Goal: Transaction & Acquisition: Purchase product/service

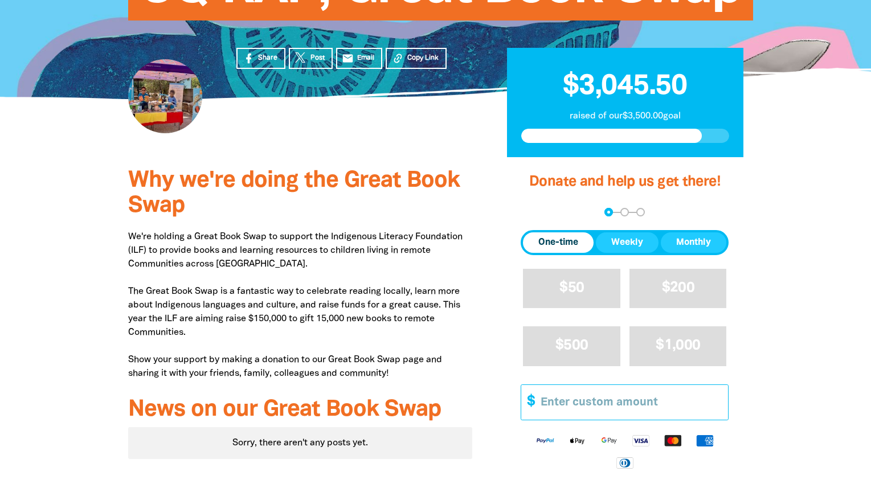
scroll to position [192, 0]
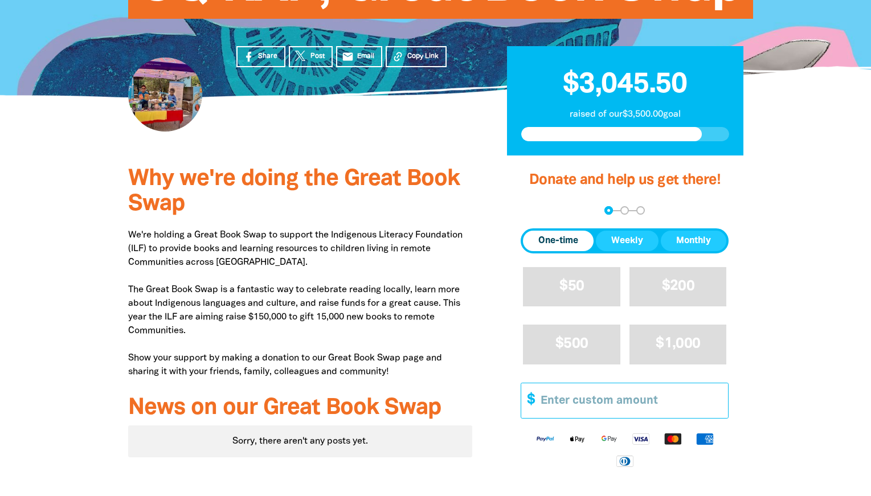
click at [559, 403] on input "Other Amount" at bounding box center [629, 400] width 195 height 35
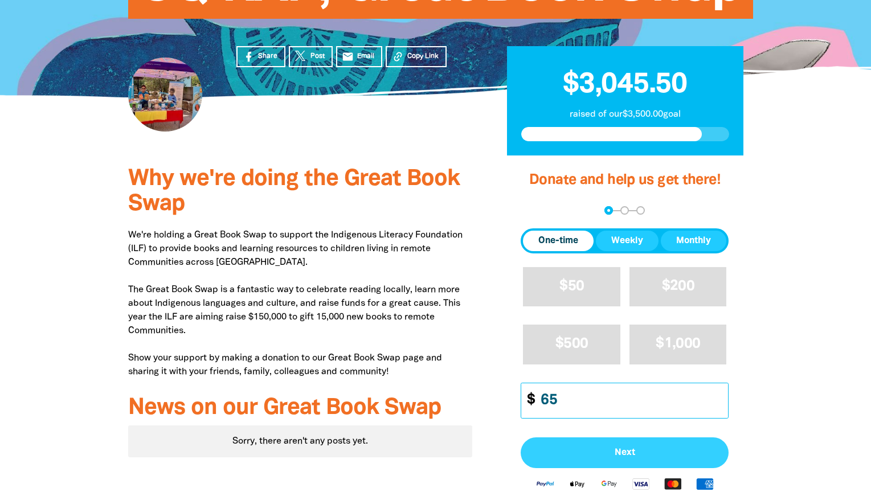
type input "65"
click at [681, 448] on span "Next" at bounding box center [624, 452] width 183 height 9
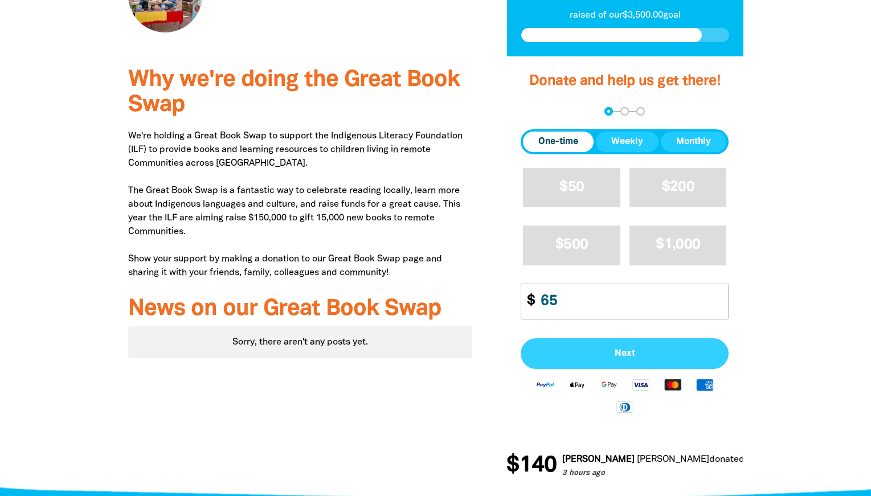
select select "AU"
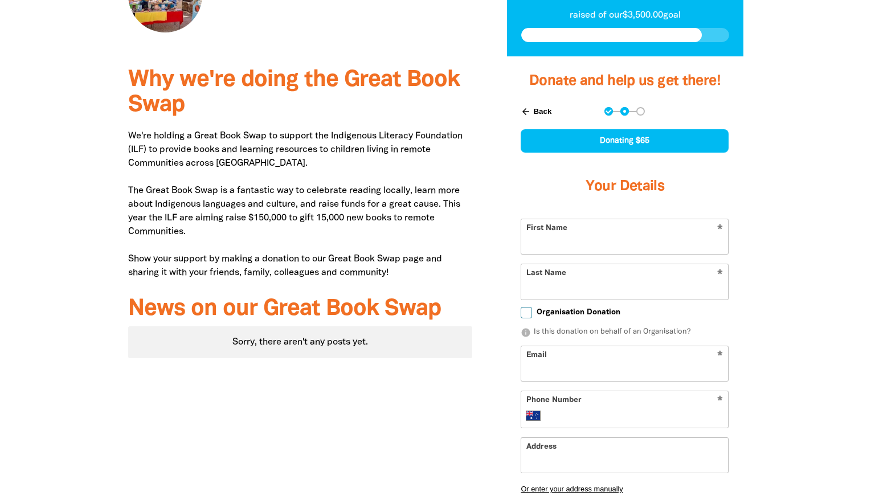
scroll to position [307, 0]
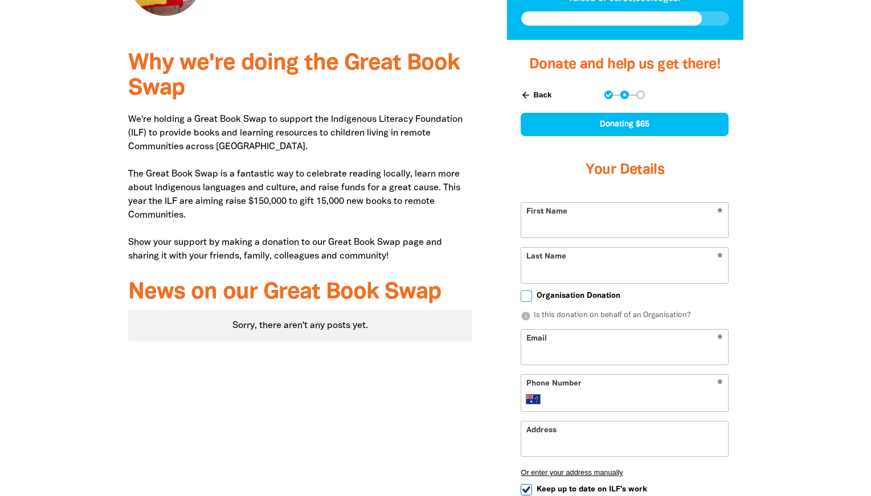
click at [669, 224] on input "First Name" at bounding box center [624, 220] width 207 height 35
type input "[PERSON_NAME]"
click at [601, 261] on input "Last Name" at bounding box center [624, 265] width 207 height 35
type input "[PERSON_NAME]"
click at [523, 298] on input "Organisation Donation" at bounding box center [525, 295] width 11 height 11
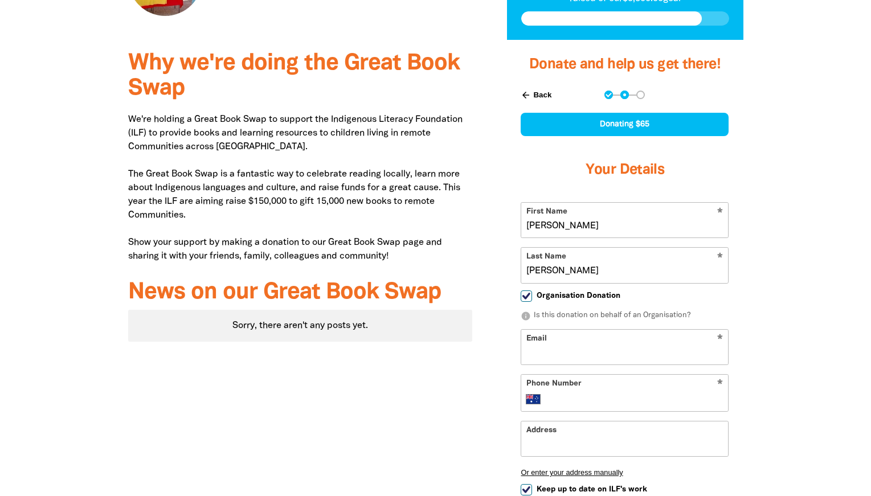
checkbox input "true"
select select "AU"
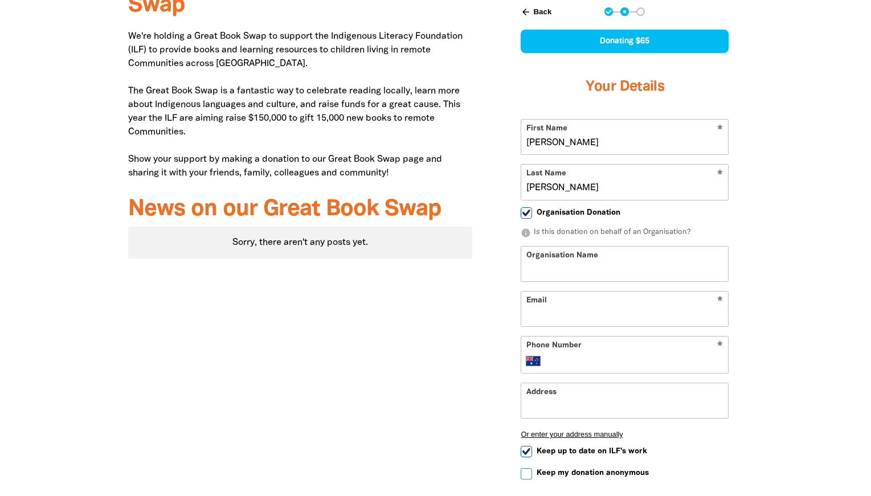
scroll to position [449, 0]
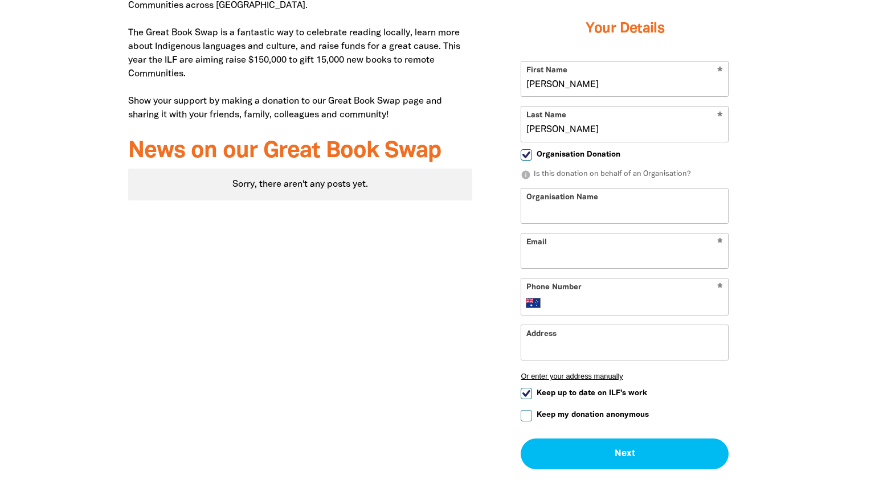
click at [525, 154] on input "Organisation Donation" at bounding box center [525, 154] width 11 height 11
checkbox input "false"
select select "AU"
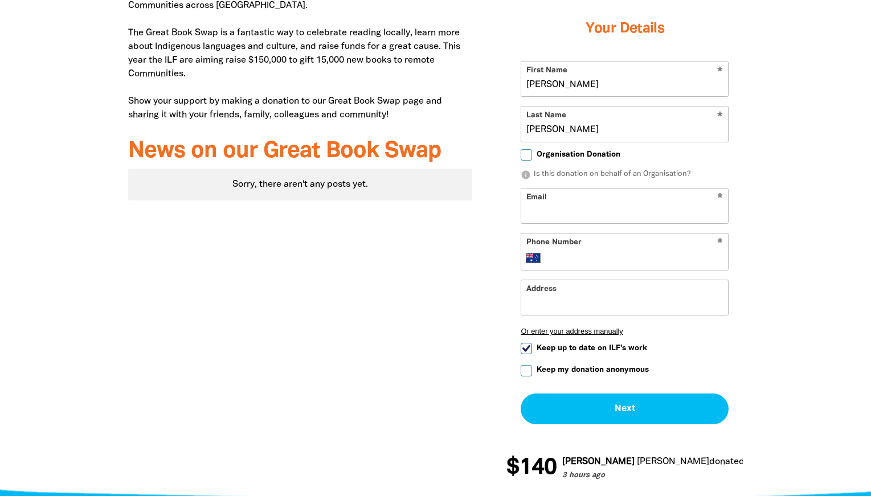
click at [549, 211] on input "Email" at bounding box center [624, 205] width 207 height 35
type input "[EMAIL_ADDRESS][DOMAIN_NAME]"
click at [470, 245] on div "Why we're doing the Great Book Swap We're holding a Great Book Swap to support …" at bounding box center [300, 198] width 379 height 598
click at [552, 253] on input "Phone Number" at bounding box center [636, 258] width 174 height 14
type input "0438 670 425"
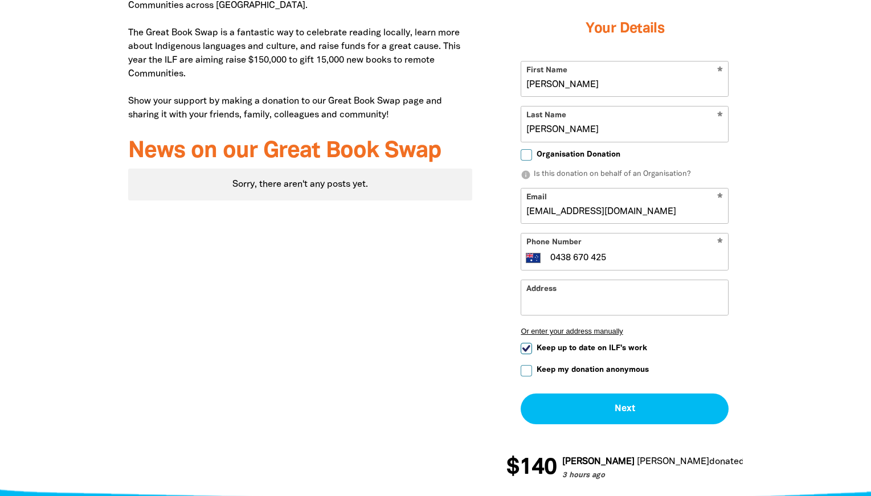
click at [809, 263] on div at bounding box center [435, 198] width 871 height 598
click at [528, 348] on input "Keep up to date on ILF's work" at bounding box center [525, 348] width 11 height 11
checkbox input "false"
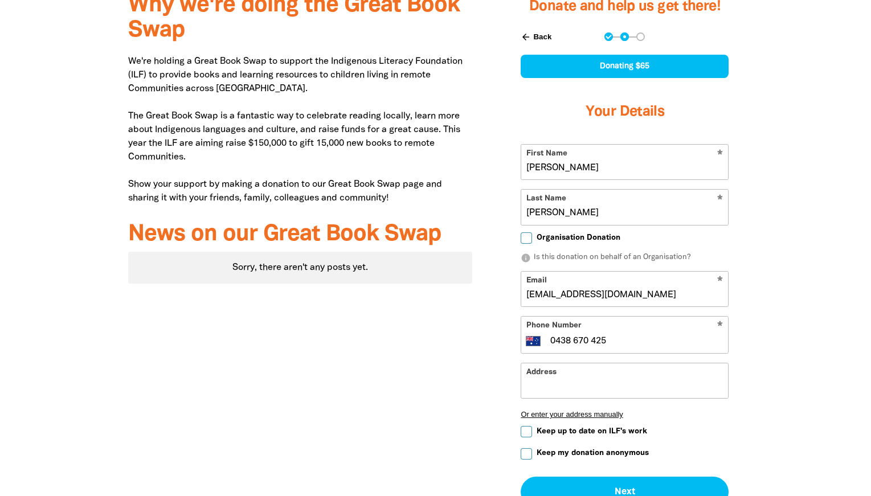
scroll to position [232, 0]
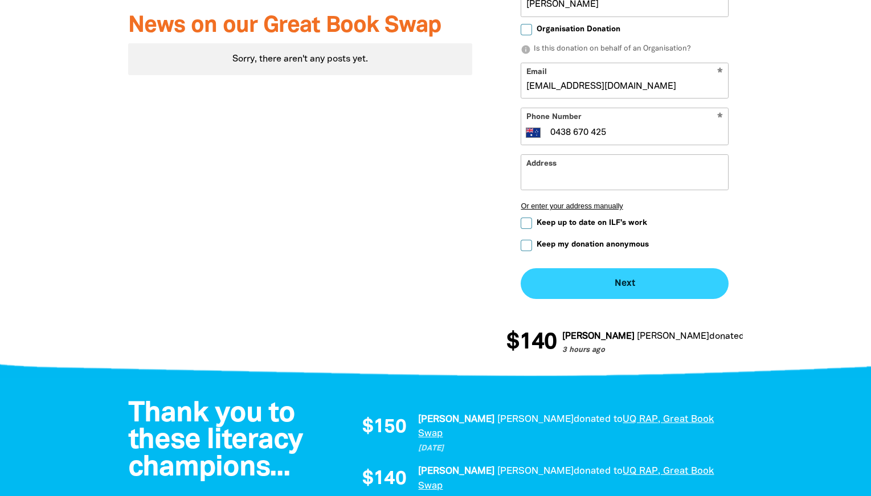
click at [700, 283] on button "Next chevron_right" at bounding box center [624, 283] width 208 height 31
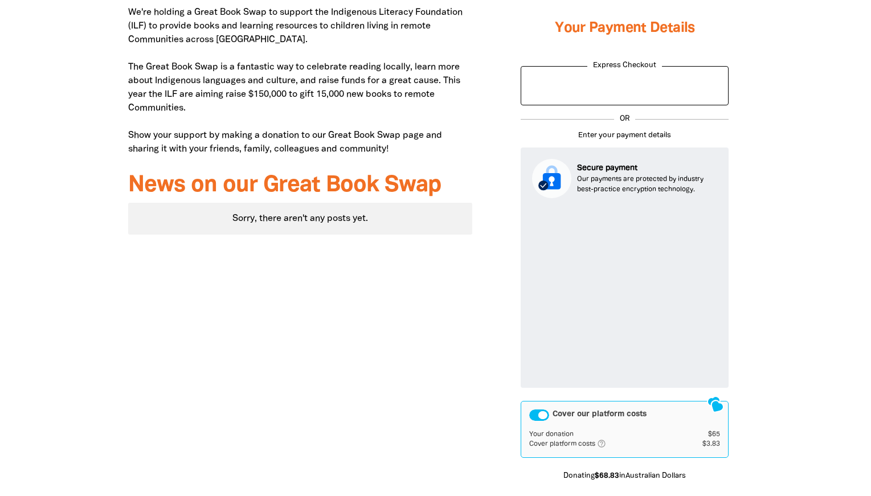
scroll to position [460, 0]
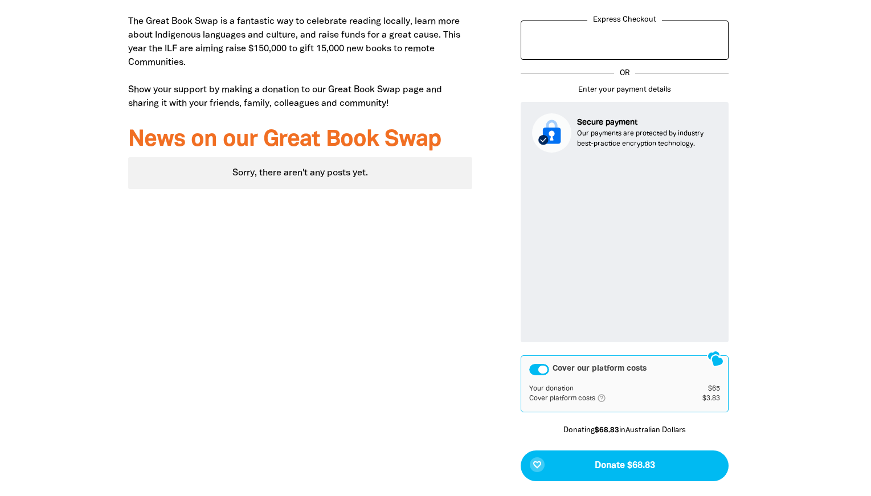
click at [543, 371] on div "Cover our platform costs" at bounding box center [539, 369] width 20 height 11
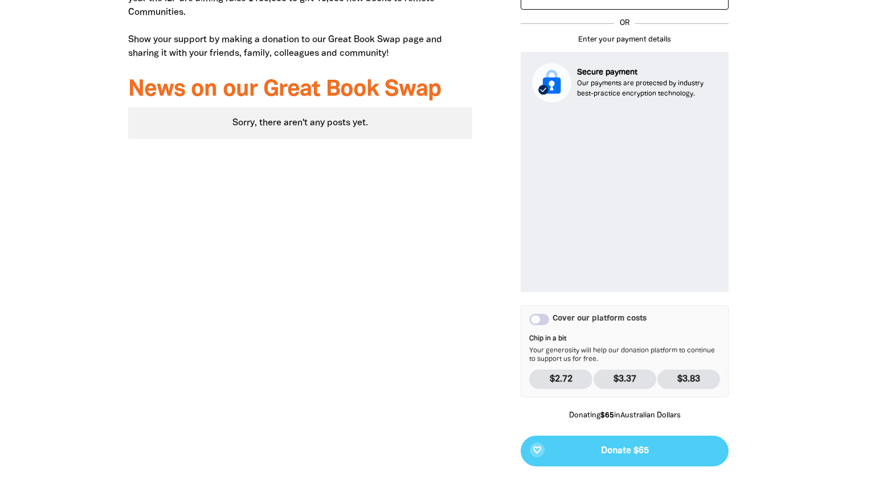
scroll to position [561, 0]
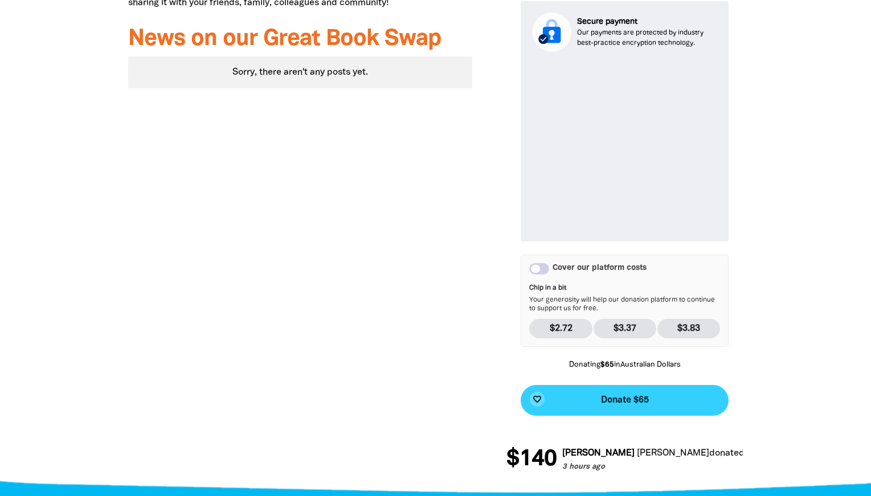
click at [580, 401] on button "favorite_border Donate $65" at bounding box center [624, 400] width 208 height 31
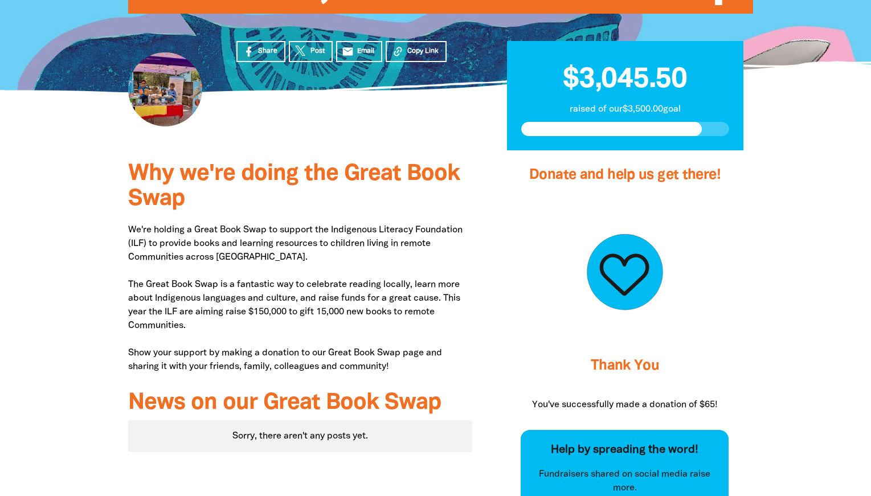
scroll to position [0, 0]
